Goal: Information Seeking & Learning: Learn about a topic

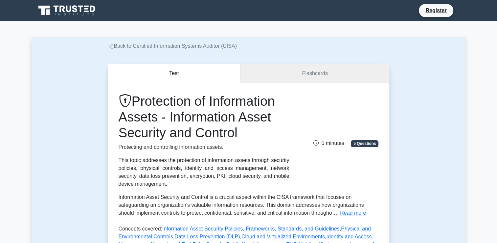
click at [300, 72] on link "Flashcards" at bounding box center [315, 73] width 149 height 19
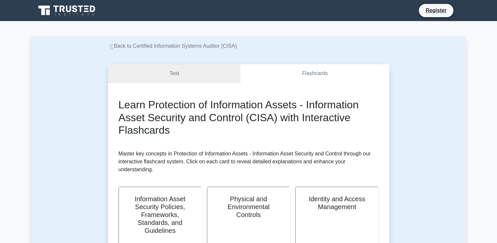
click at [188, 72] on link "Test" at bounding box center [174, 73] width 133 height 19
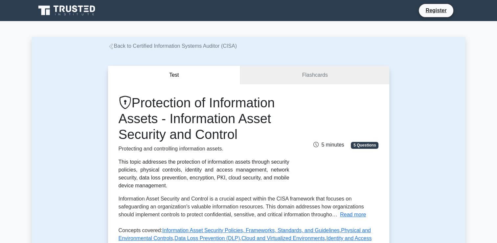
click at [114, 46] on link "Back to Certified Information Systems Auditor (CISA)" at bounding box center [172, 46] width 129 height 6
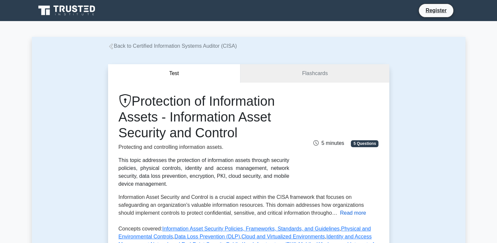
click at [348, 214] on button "Read more" at bounding box center [353, 213] width 26 height 8
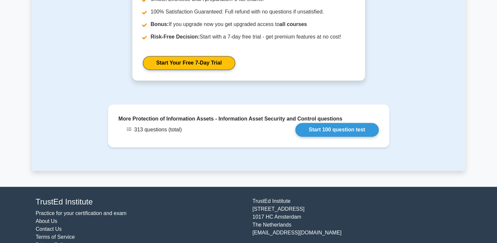
scroll to position [894, 0]
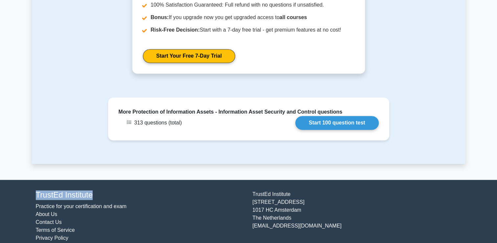
drag, startPoint x: 96, startPoint y: 188, endPoint x: 34, endPoint y: 186, distance: 62.1
click at [34, 190] on div "TrustEd Institute Practice for your certification and exam About Us Contact Us …" at bounding box center [140, 216] width 217 height 52
copy h4 "TrustEd Institute"
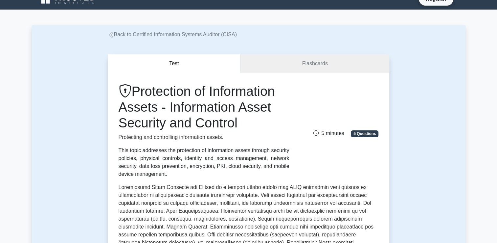
scroll to position [0, 0]
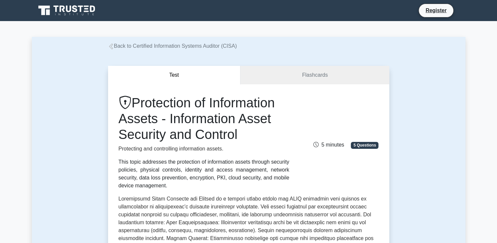
click at [113, 49] on icon at bounding box center [111, 46] width 6 height 6
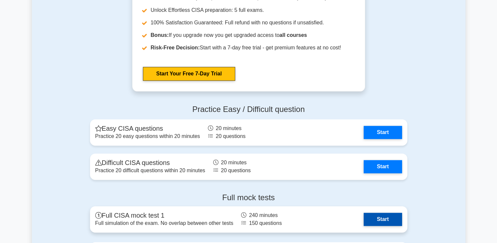
scroll to position [821, 0]
